Goal: Task Accomplishment & Management: Manage account settings

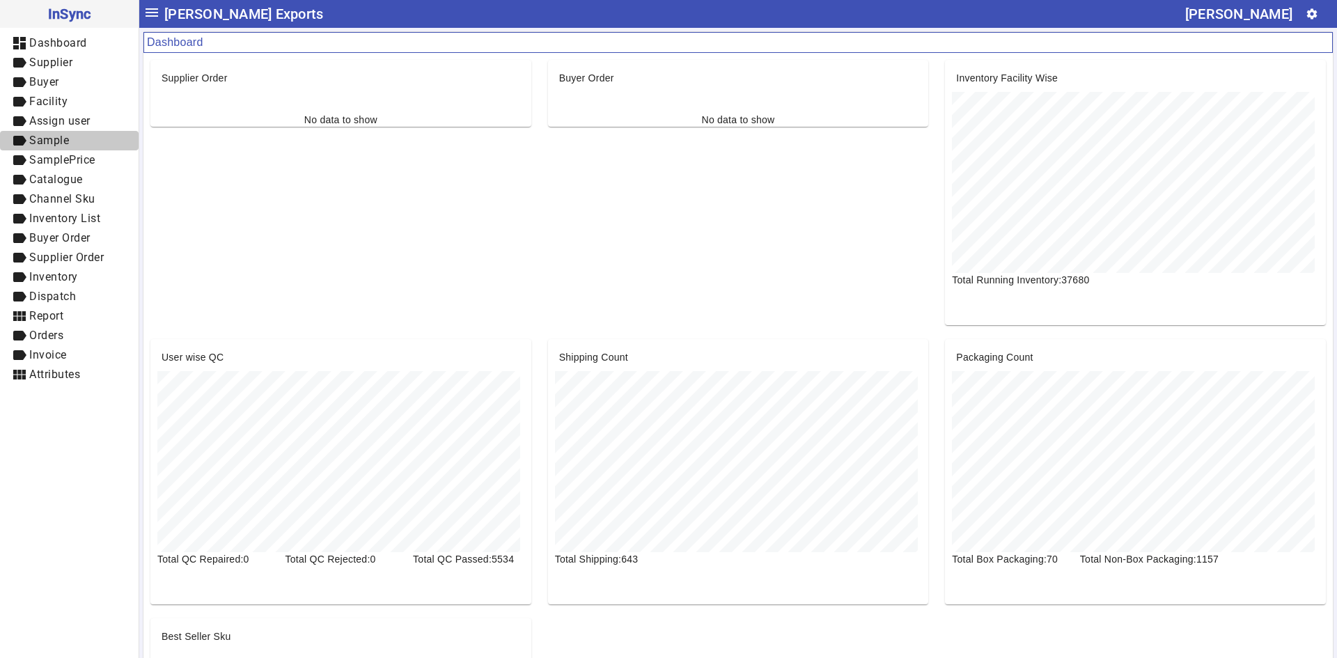
click at [63, 141] on span "Sample" at bounding box center [49, 140] width 40 height 13
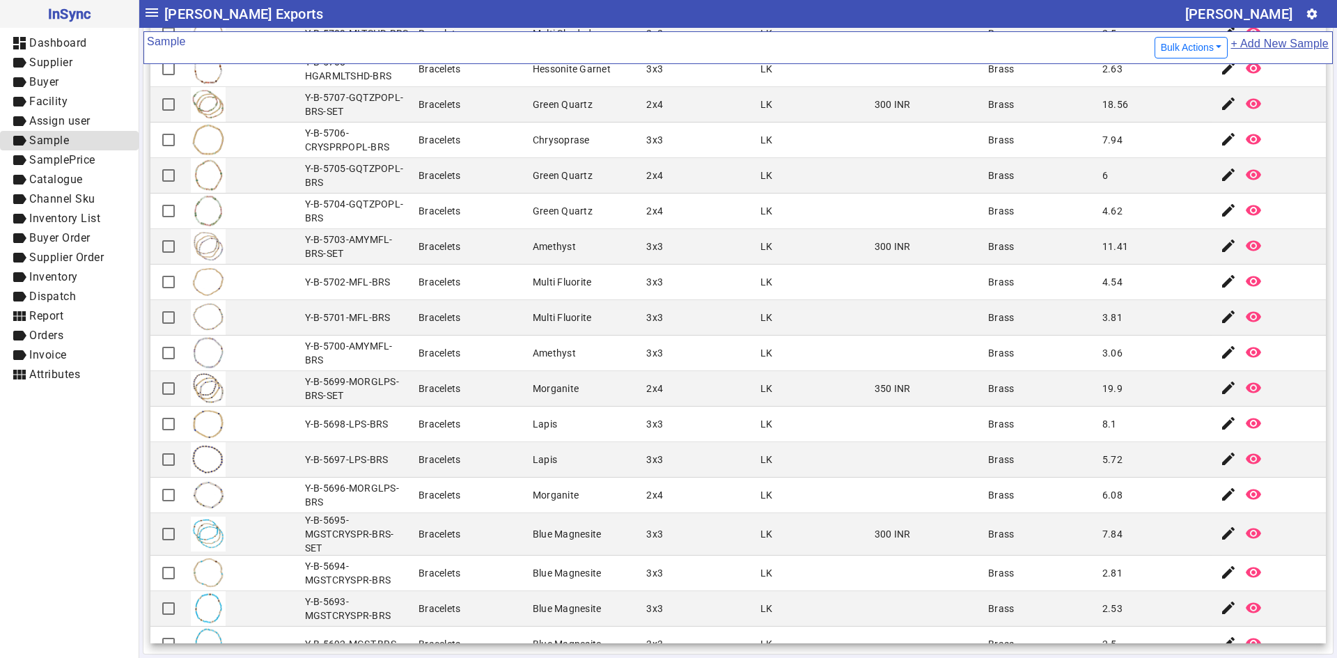
scroll to position [1215, 0]
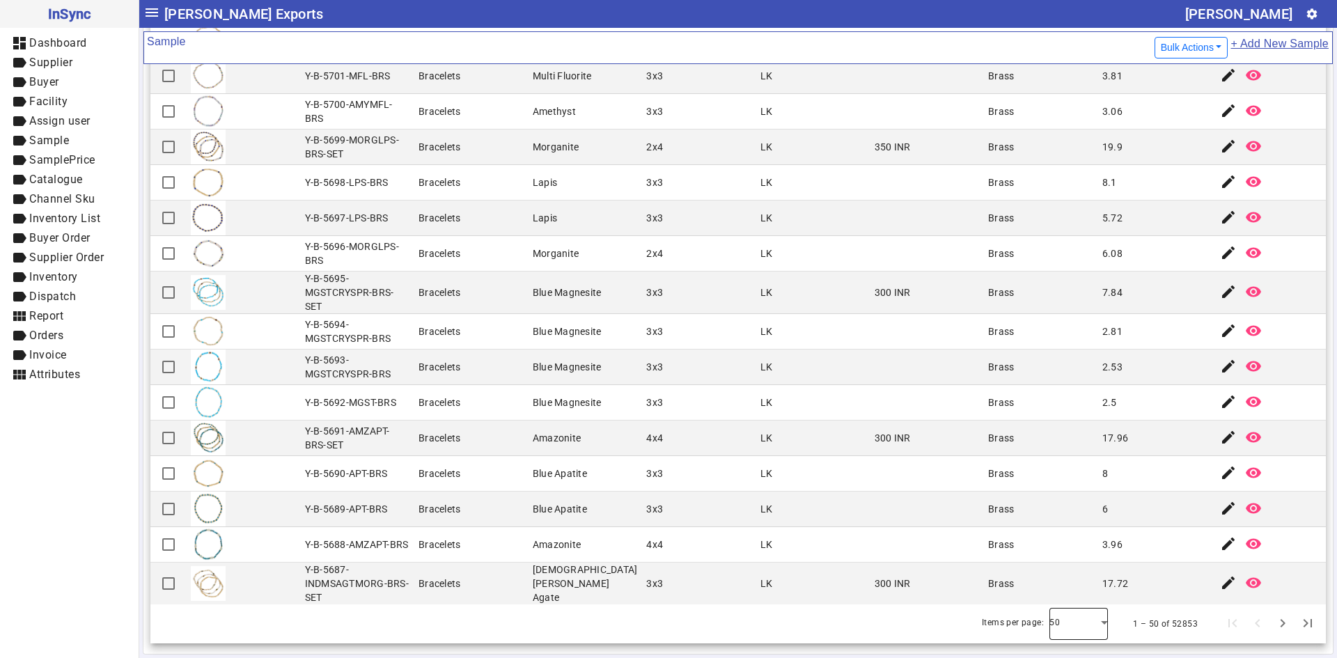
click at [1076, 623] on div at bounding box center [1078, 623] width 58 height 33
click at [1069, 601] on mat-option "100" at bounding box center [1059, 585] width 58 height 33
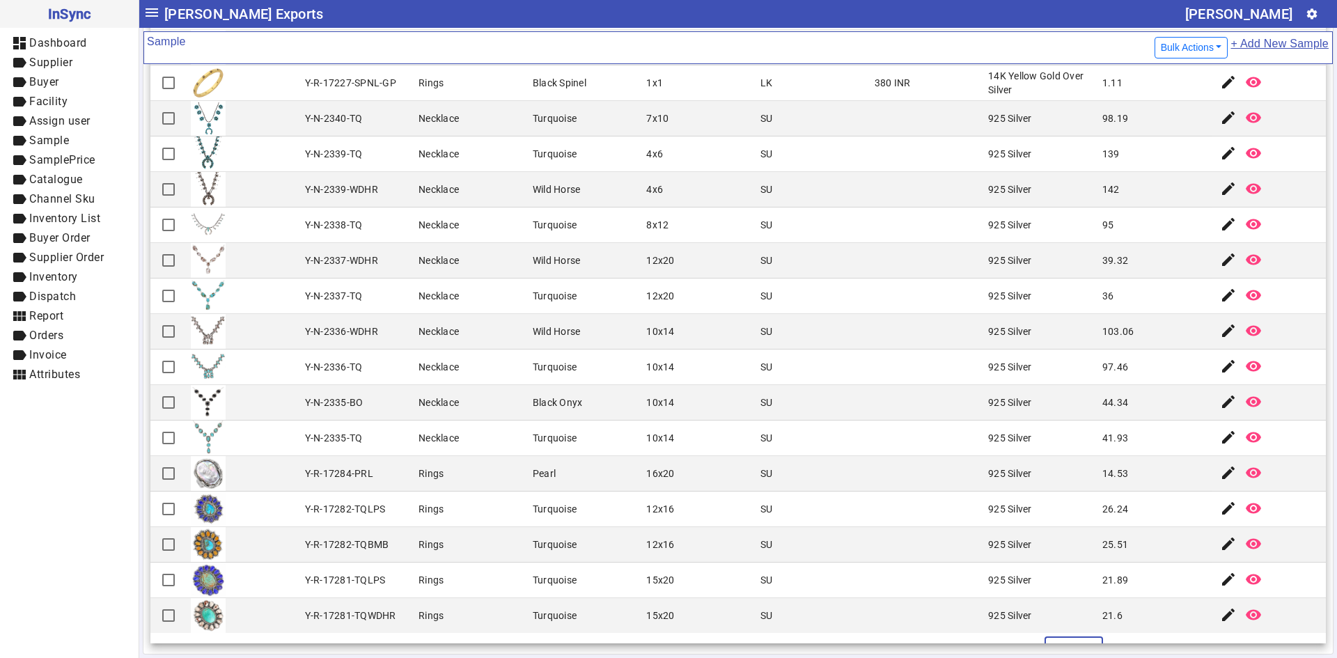
scroll to position [3005, 0]
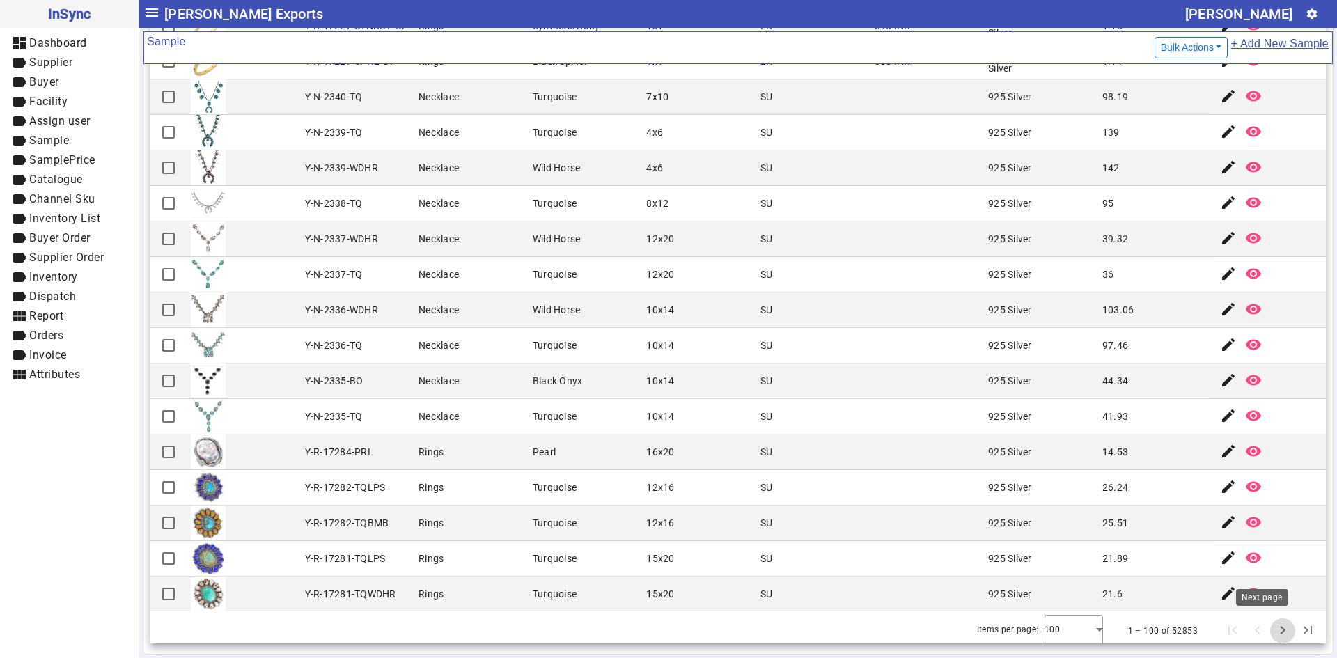
click at [1268, 631] on span "Next page" at bounding box center [1282, 630] width 33 height 33
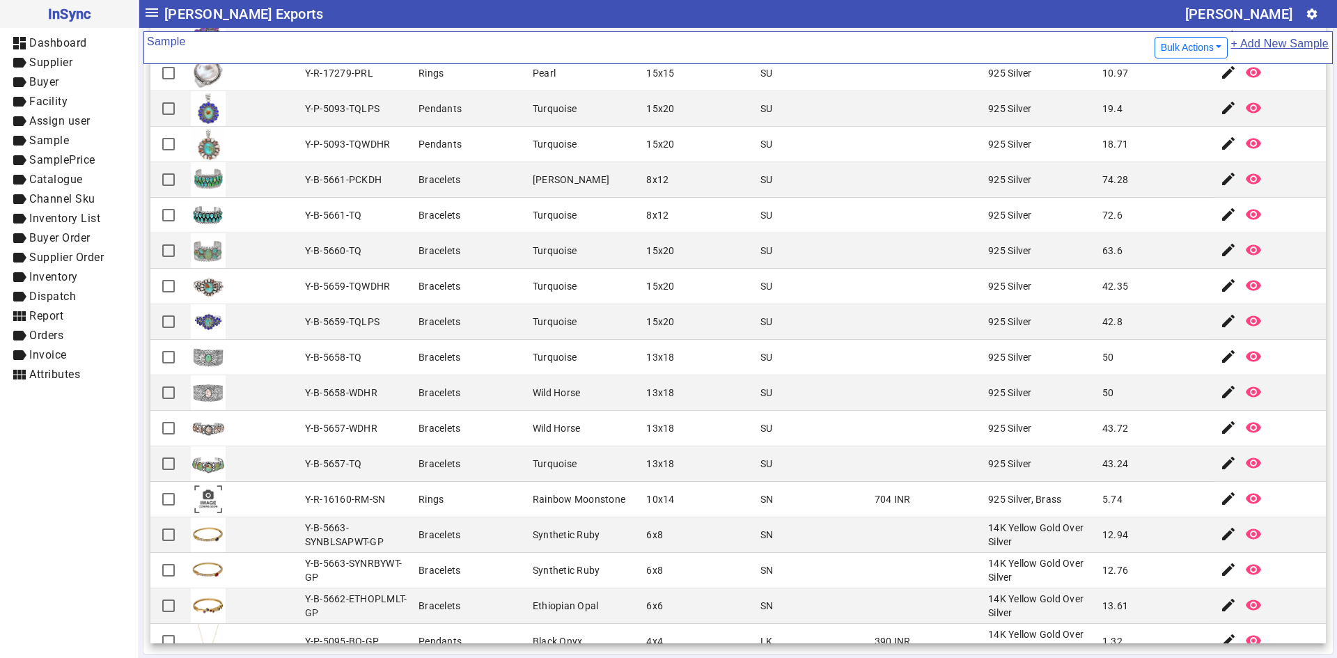
scroll to position [70, 0]
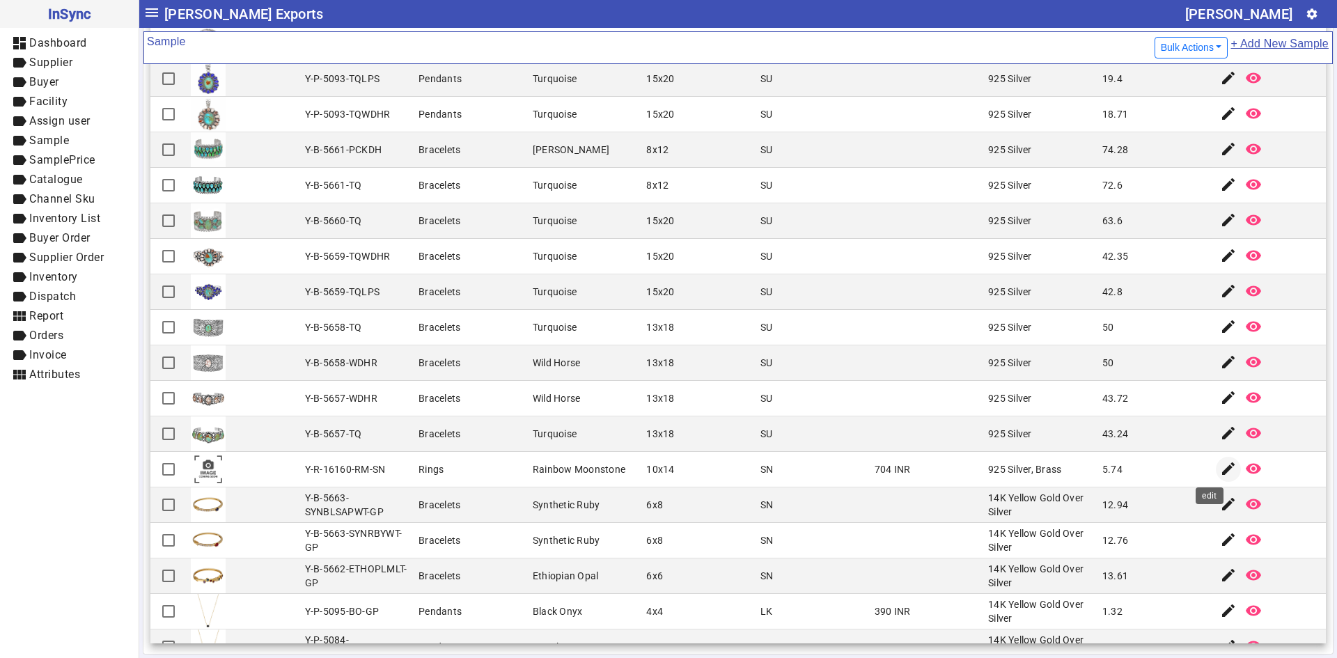
click at [1220, 469] on mat-icon "edit" at bounding box center [1228, 468] width 17 height 17
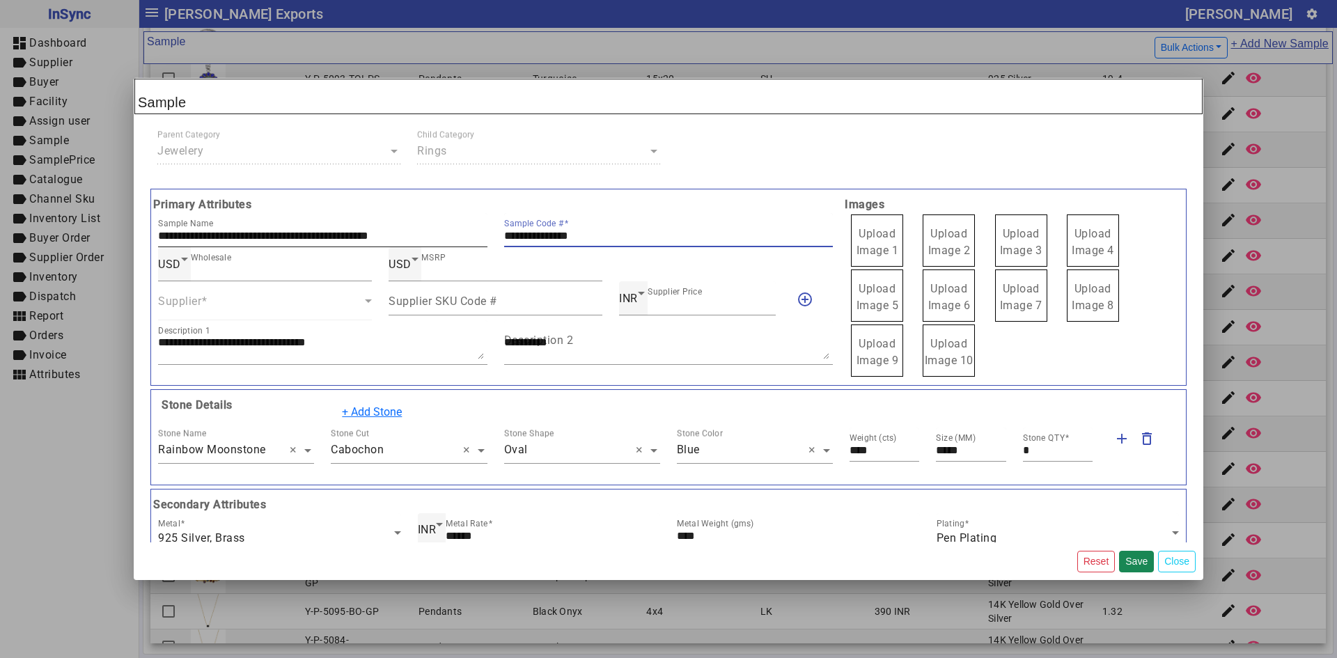
drag, startPoint x: 608, startPoint y: 237, endPoint x: 446, endPoint y: 237, distance: 162.9
click at [446, 237] on div "**********" at bounding box center [495, 230] width 691 height 34
click at [870, 238] on span "Upload Image 1" at bounding box center [877, 242] width 42 height 30
click at [0, 0] on input "Upload Image 1" at bounding box center [0, 0] width 0 height 0
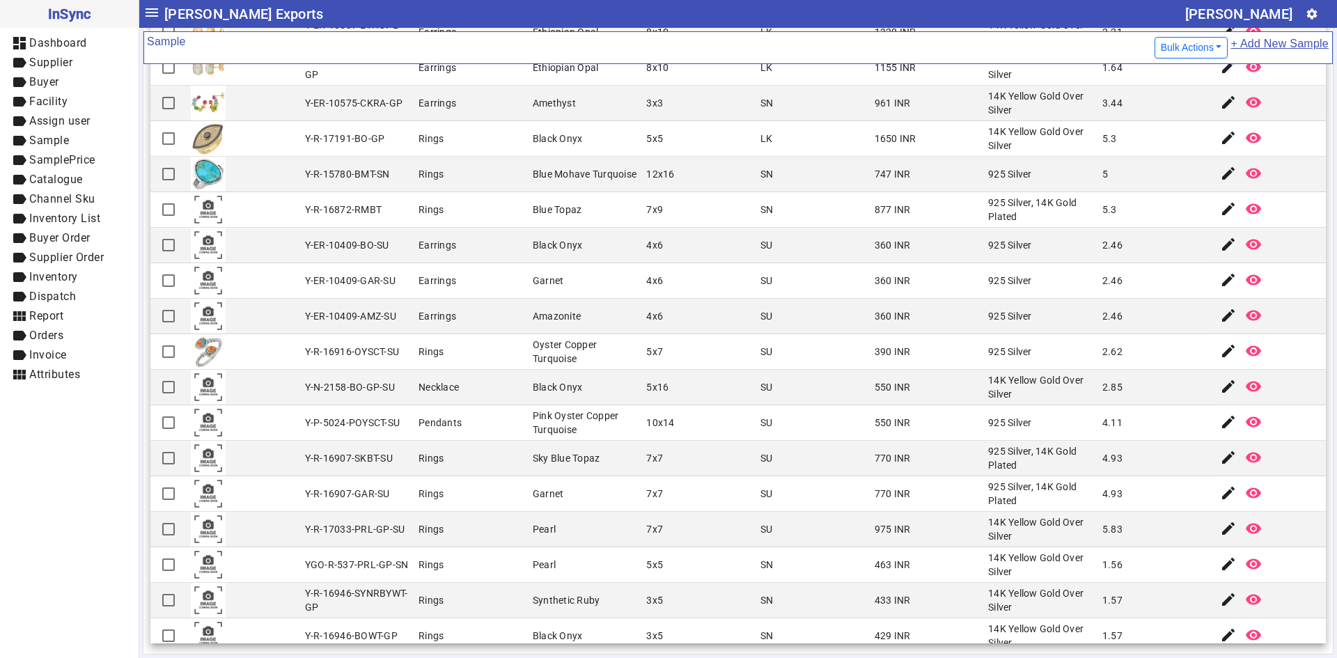
scroll to position [1323, 0]
click at [1220, 211] on mat-icon "edit" at bounding box center [1228, 209] width 17 height 17
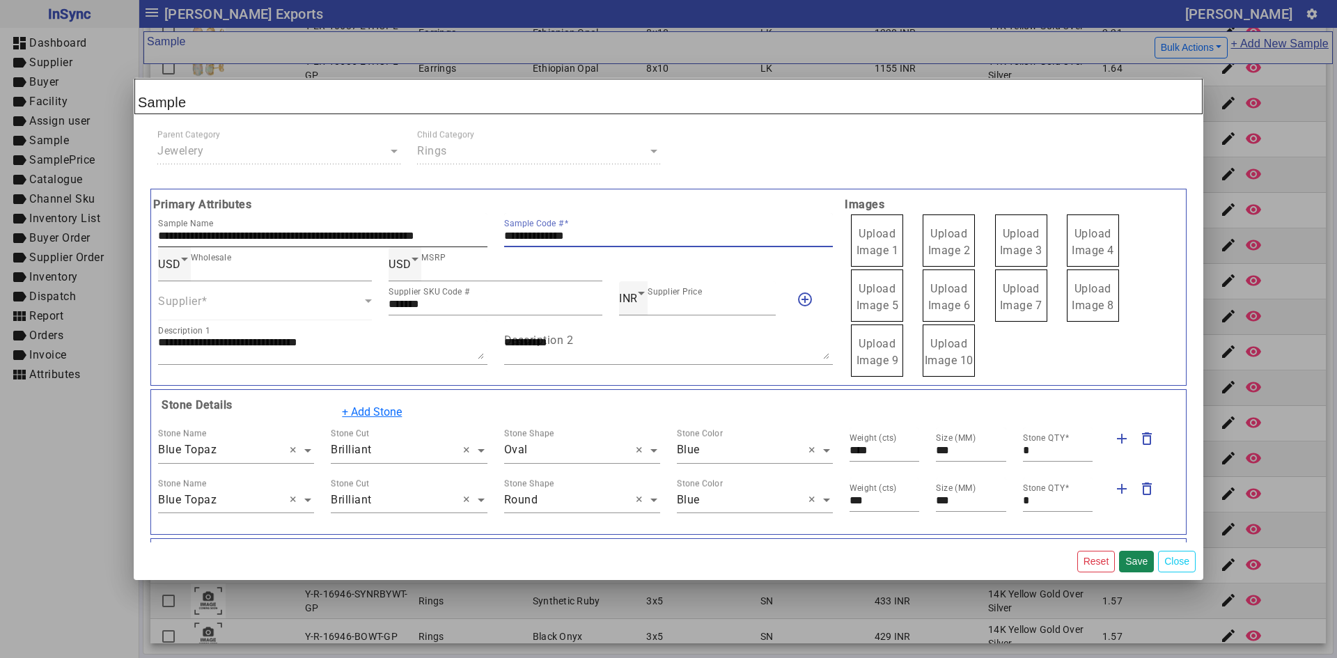
drag, startPoint x: 593, startPoint y: 235, endPoint x: 439, endPoint y: 233, distance: 153.9
click at [439, 233] on div "**********" at bounding box center [495, 230] width 691 height 34
click at [872, 234] on span "Upload Image 1" at bounding box center [877, 242] width 42 height 30
click at [0, 0] on input "Upload Image 1" at bounding box center [0, 0] width 0 height 0
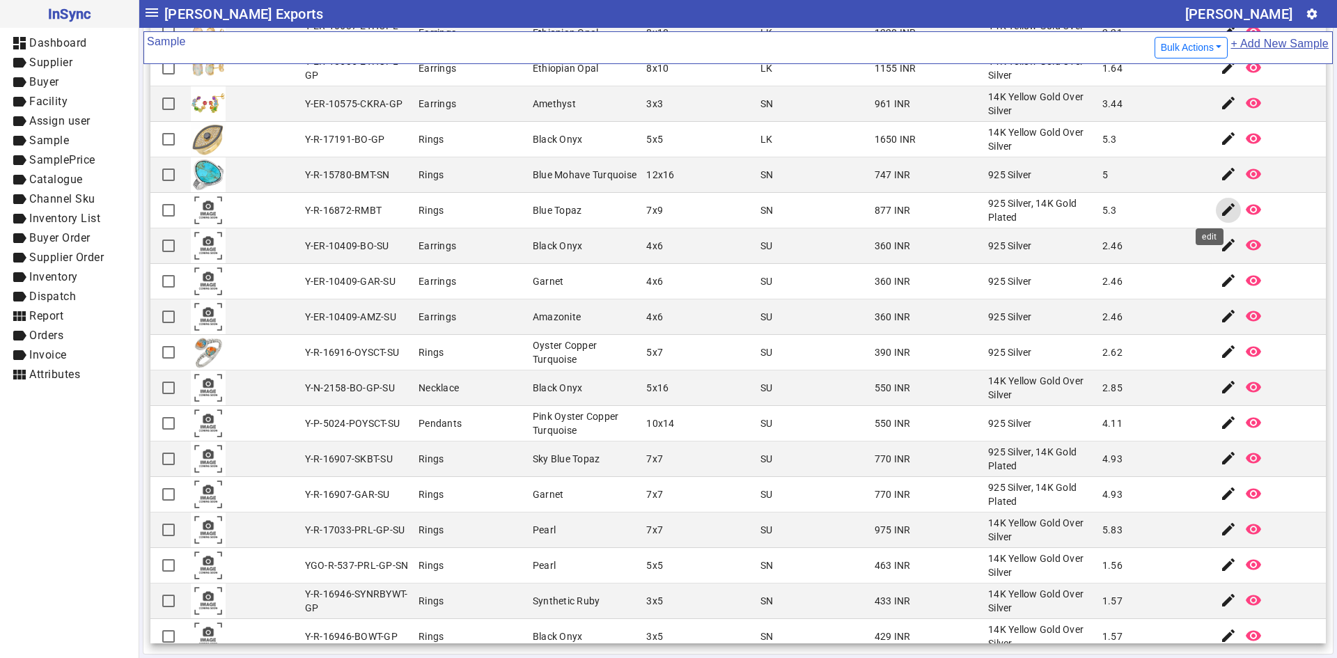
click at [1220, 207] on mat-icon "edit" at bounding box center [1228, 209] width 17 height 17
click at [1220, 248] on mat-icon "edit" at bounding box center [1228, 245] width 17 height 17
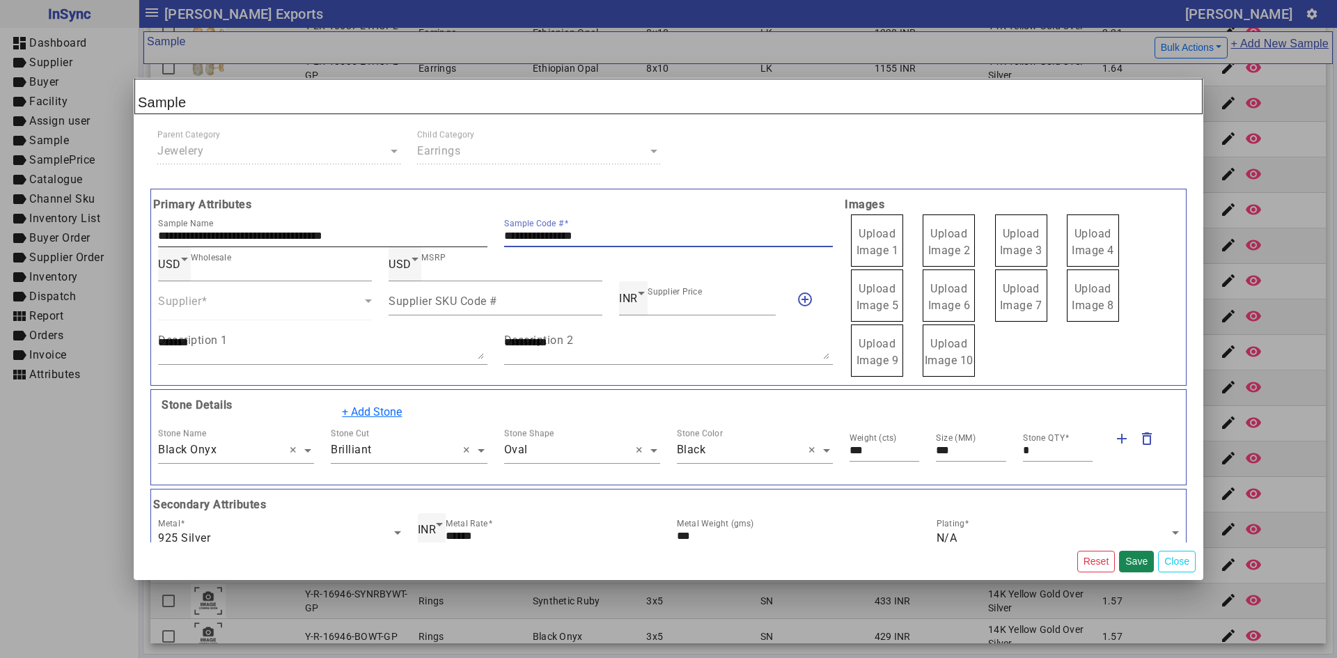
drag, startPoint x: 618, startPoint y: 242, endPoint x: 427, endPoint y: 236, distance: 190.8
click at [427, 236] on div "**********" at bounding box center [495, 230] width 691 height 34
click at [873, 237] on span "Upload Image 1" at bounding box center [877, 242] width 42 height 30
click at [0, 0] on input "Upload Image 1" at bounding box center [0, 0] width 0 height 0
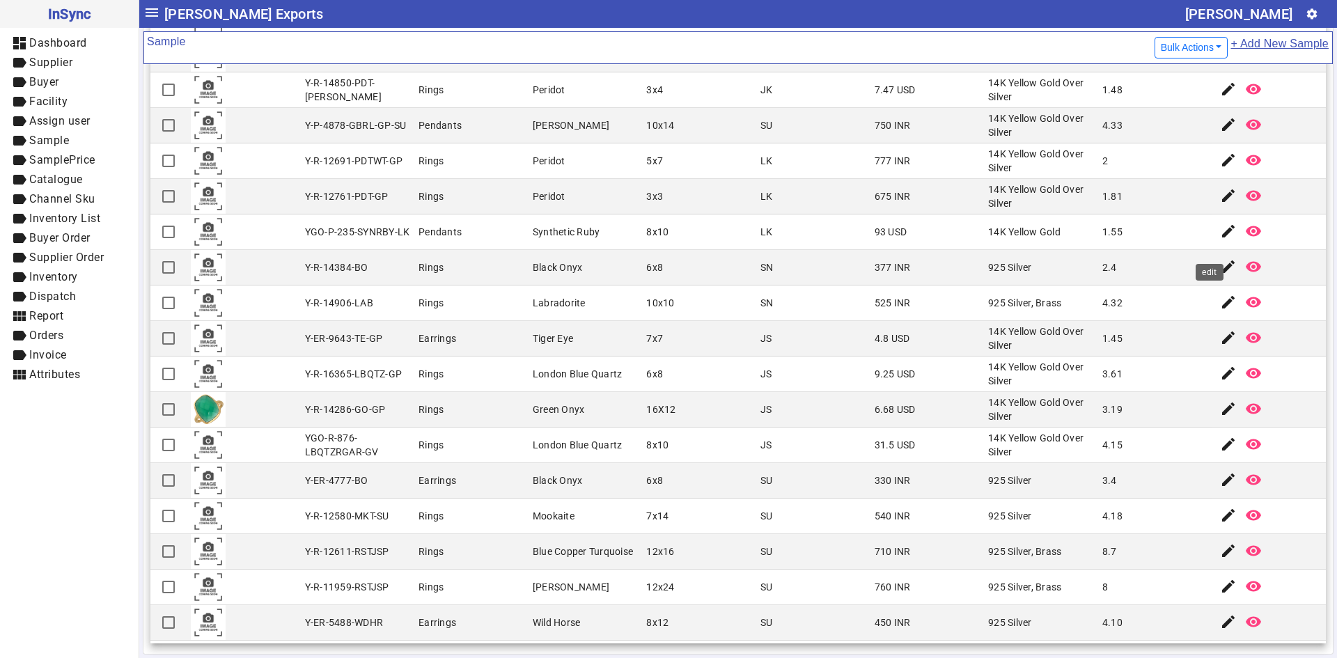
scroll to position [2970, 0]
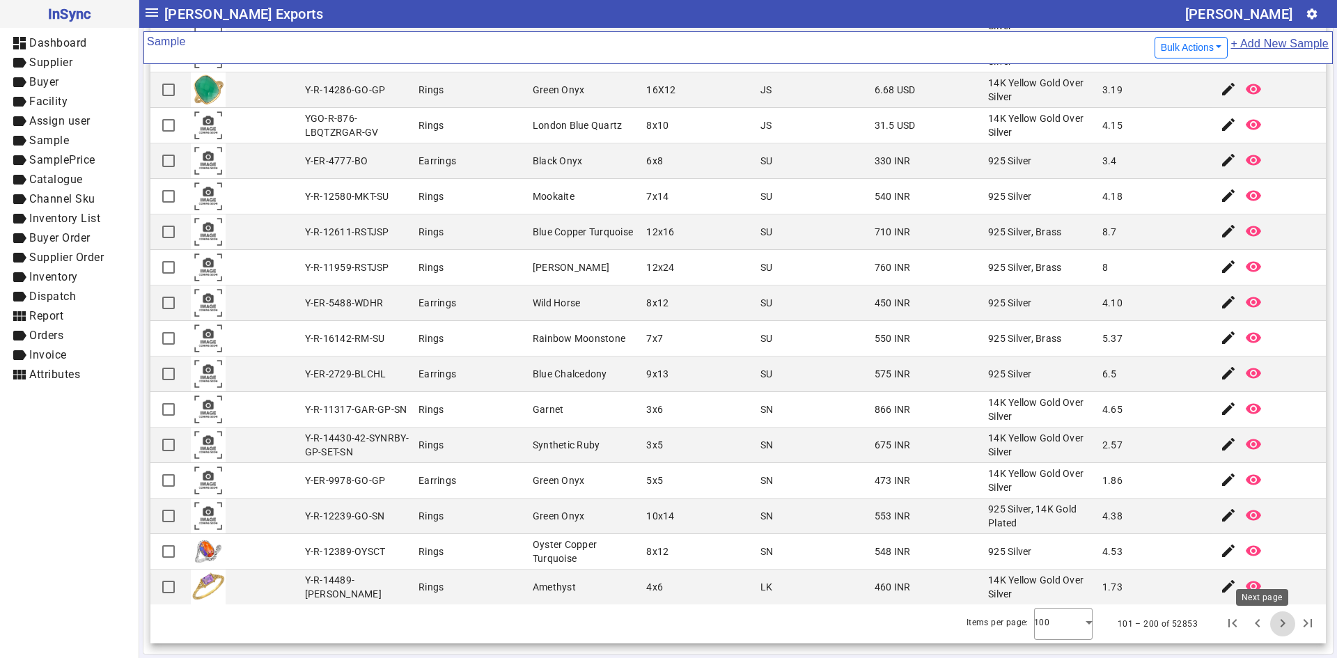
click at [1266, 627] on span "Next page" at bounding box center [1282, 623] width 33 height 33
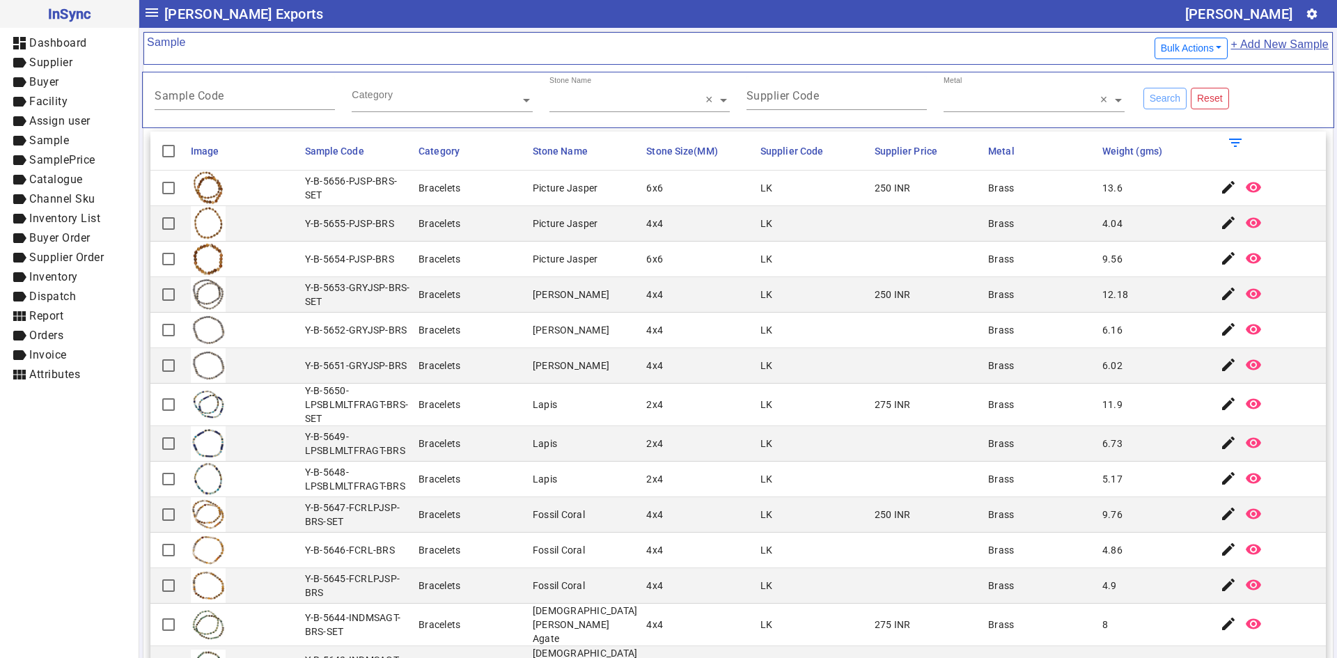
scroll to position [146, 0]
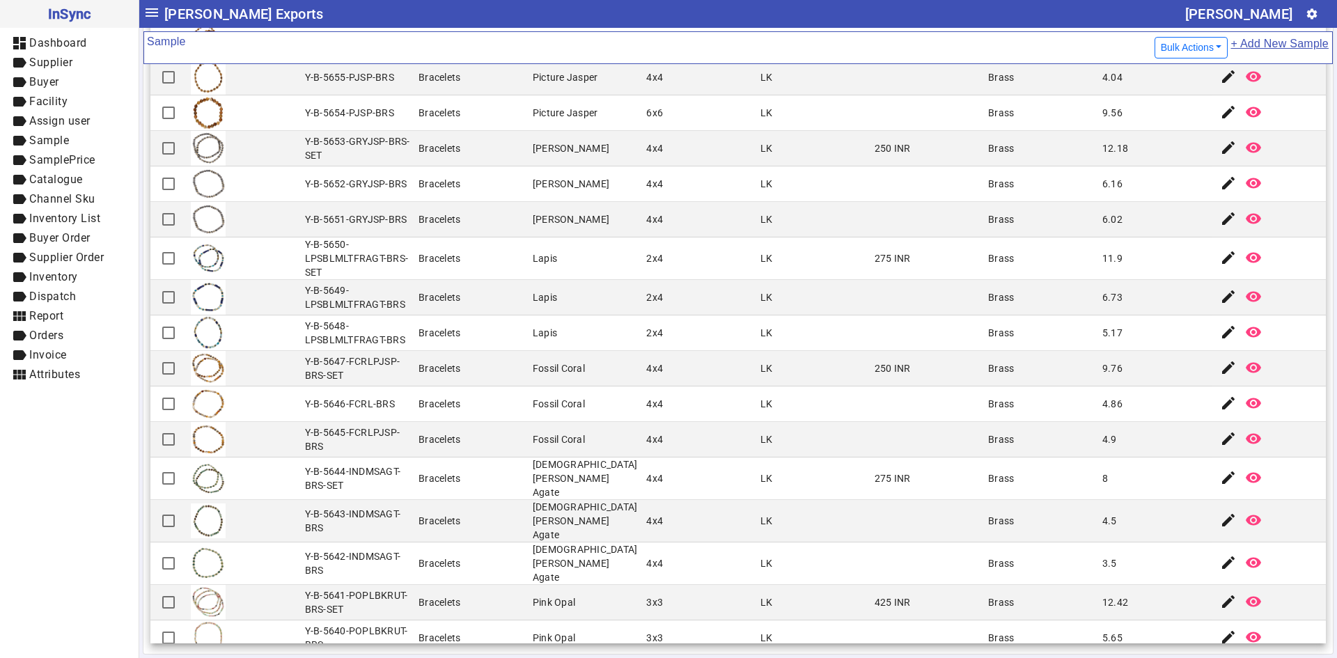
click at [625, 546] on mat-cell "Indian Moss Agate" at bounding box center [585, 563] width 114 height 42
